Goal: Task Accomplishment & Management: Use online tool/utility

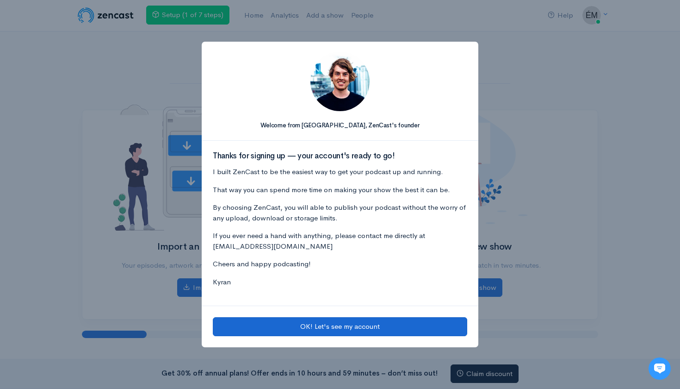
click at [312, 332] on button "OK! Let's see my account" at bounding box center [340, 326] width 254 height 19
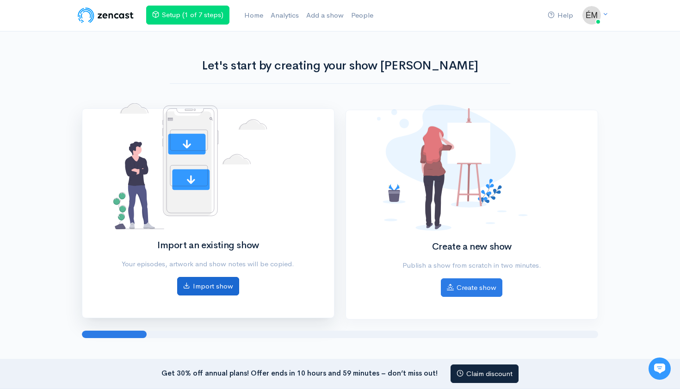
click at [203, 288] on link "Import show" at bounding box center [208, 286] width 62 height 19
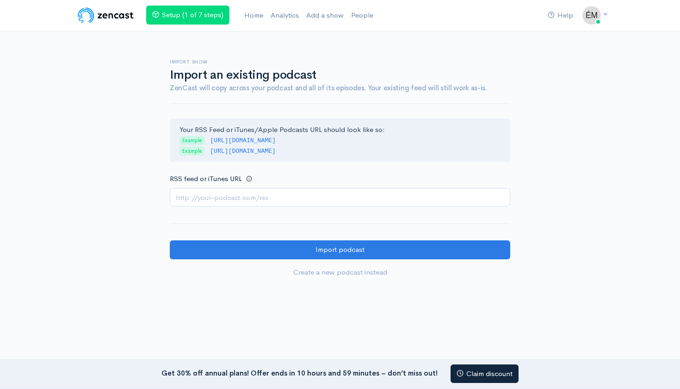
click at [296, 192] on input "RSS feed or iTunes URL" at bounding box center [340, 197] width 340 height 19
paste input "[URL][DOMAIN_NAME]"
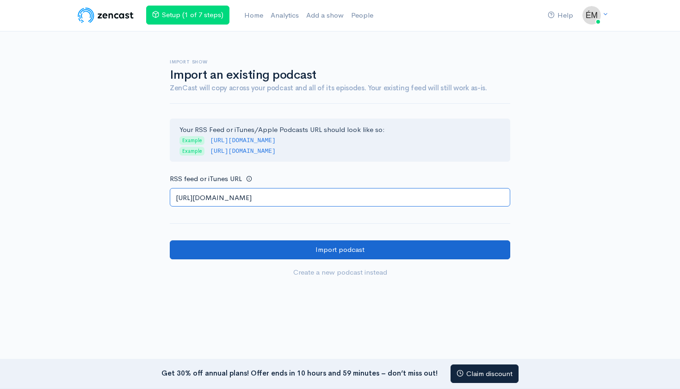
type input "[URL][DOMAIN_NAME]"
click at [261, 246] on input "Import podcast" at bounding box center [340, 249] width 340 height 19
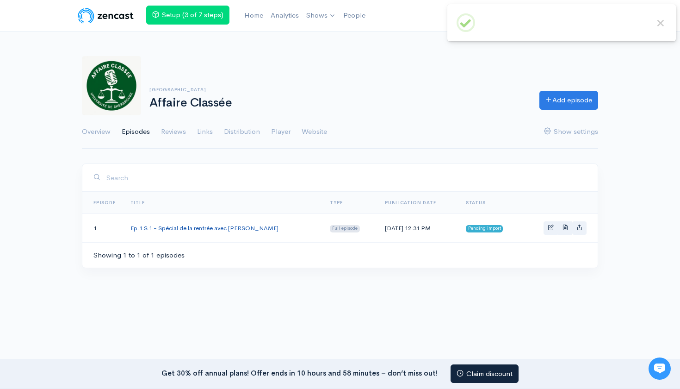
click at [254, 228] on link "Ep.1 S.1 - Spécial de la rentrée avec Me. Claudia Bérubé" at bounding box center [204, 228] width 148 height 8
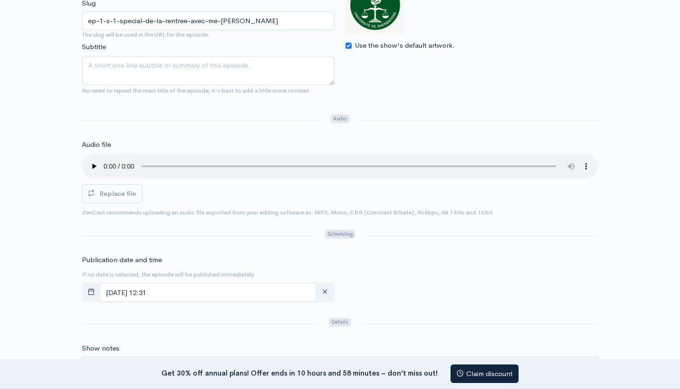
scroll to position [136, 0]
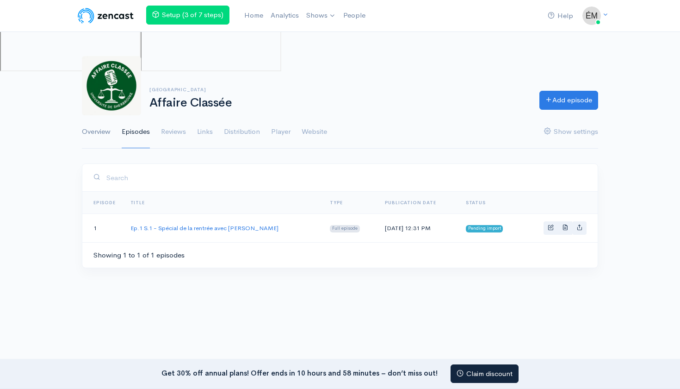
click at [97, 131] on link "Overview" at bounding box center [96, 131] width 29 height 33
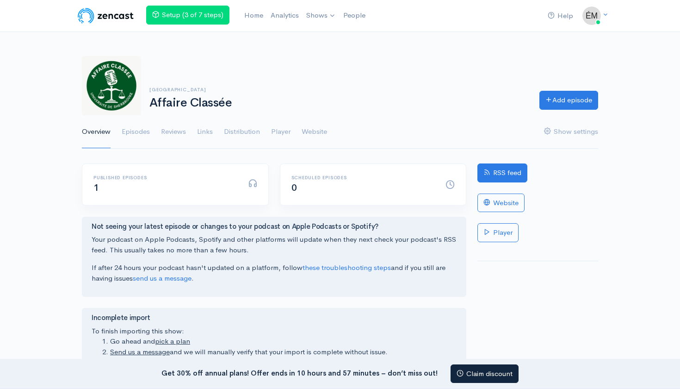
click at [505, 171] on link "RSS feed" at bounding box center [502, 172] width 50 height 19
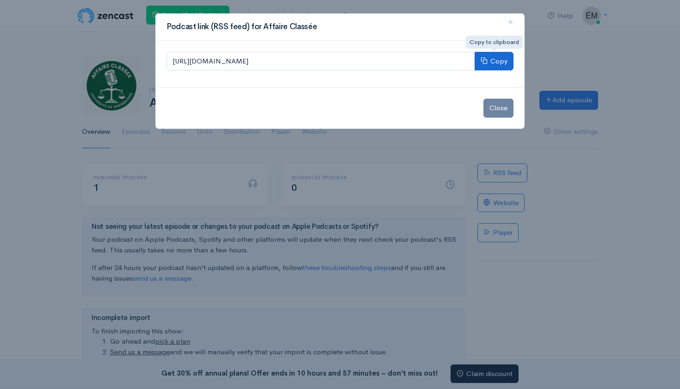
click at [499, 63] on button "Copy" at bounding box center [494, 61] width 39 height 19
click at [498, 57] on button "Copy" at bounding box center [494, 61] width 39 height 19
click at [511, 22] on span "×" at bounding box center [511, 21] width 6 height 13
